Goal: Information Seeking & Learning: Learn about a topic

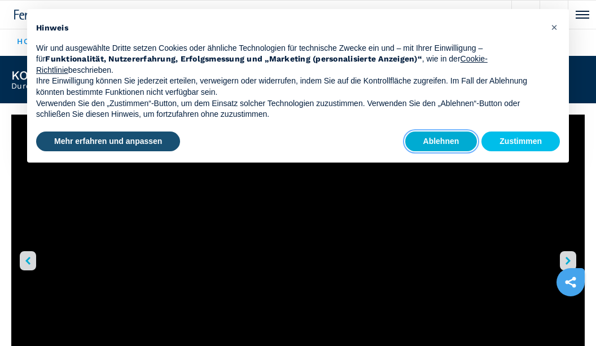
click at [420, 142] on button "Ablehnen" at bounding box center [441, 142] width 72 height 20
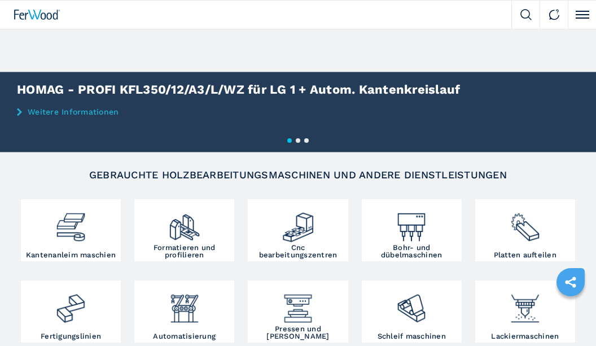
scroll to position [59, 0]
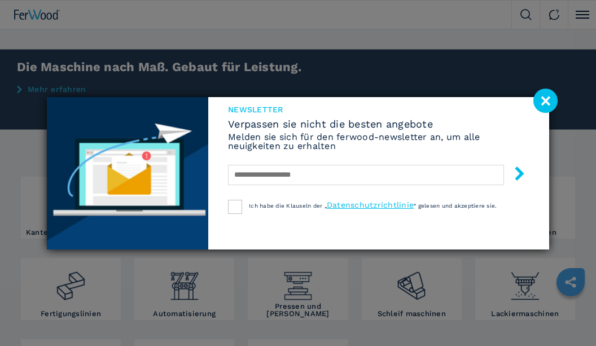
click at [549, 98] on image at bounding box center [545, 101] width 24 height 24
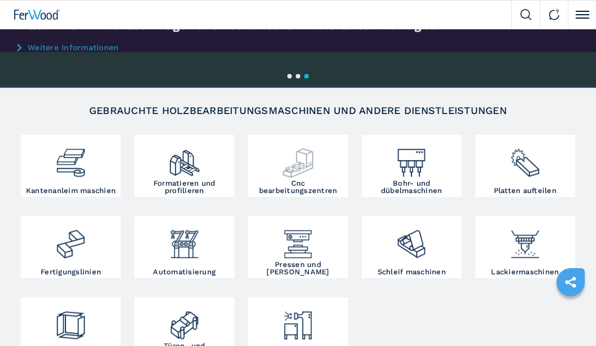
scroll to position [0, 0]
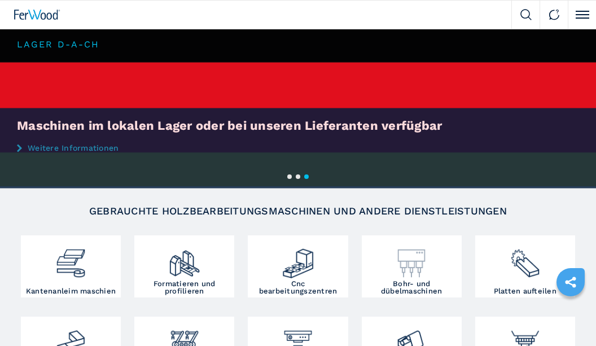
click at [394, 264] on div at bounding box center [412, 259] width 94 height 42
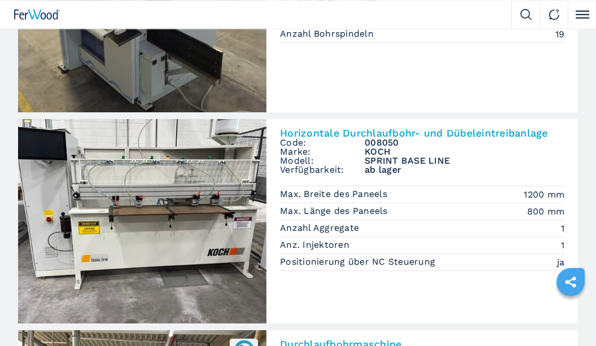
scroll to position [411, 0]
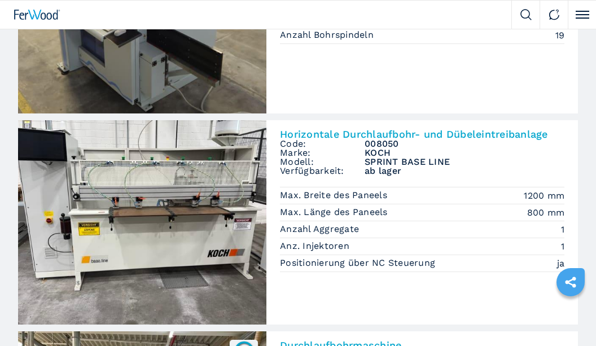
click at [321, 134] on h2 "Horizontale Durchlaufbohr- und Dübeleintreibanlage" at bounding box center [422, 134] width 284 height 10
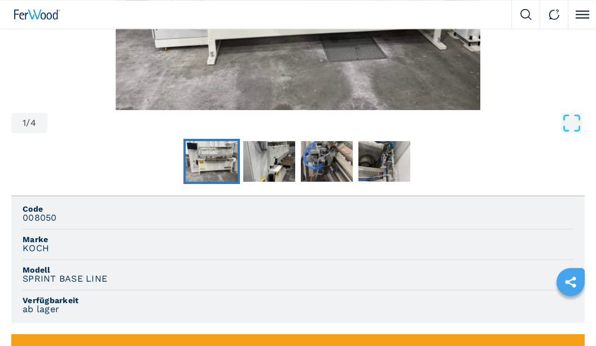
scroll to position [293, 0]
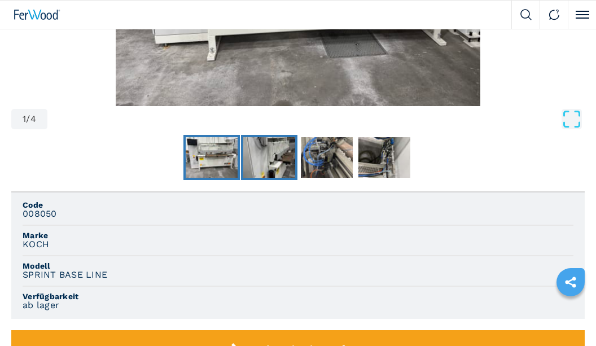
click at [279, 141] on img "Go to Slide 2" at bounding box center [269, 157] width 52 height 41
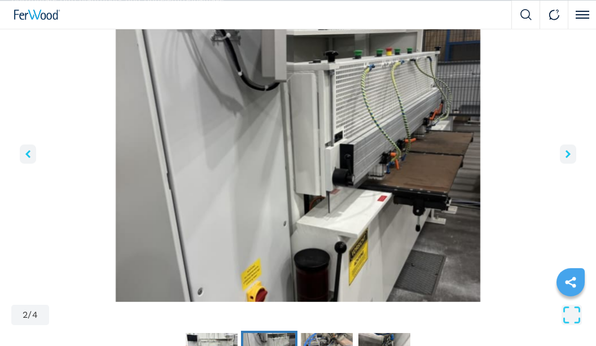
scroll to position [117, 0]
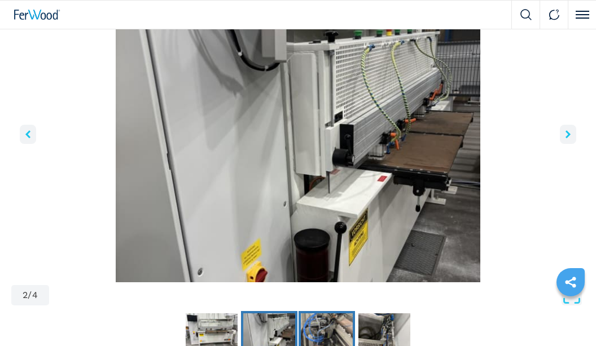
click at [325, 328] on img "Go to Slide 3" at bounding box center [327, 333] width 52 height 41
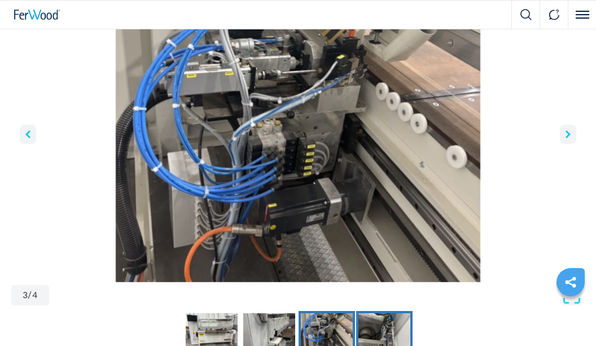
click at [373, 336] on img "Go to Slide 4" at bounding box center [384, 333] width 52 height 41
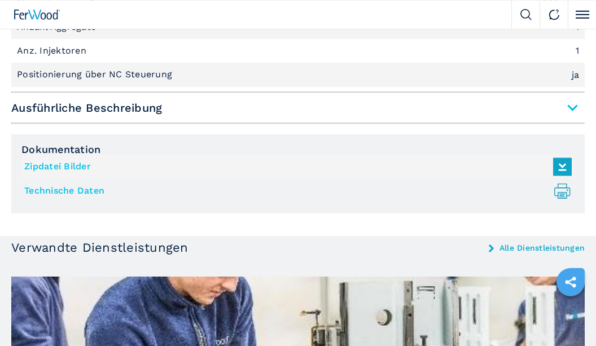
scroll to position [880, 0]
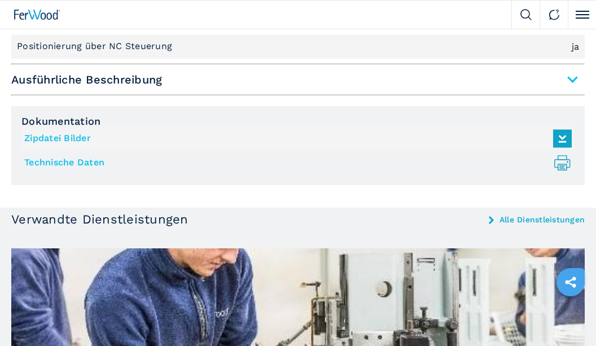
click at [570, 77] on span "Ausführliche Beschreibung" at bounding box center [297, 79] width 573 height 20
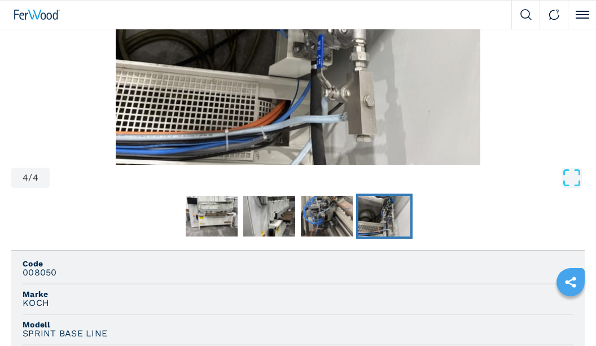
scroll to position [0, 0]
